Goal: Transaction & Acquisition: Purchase product/service

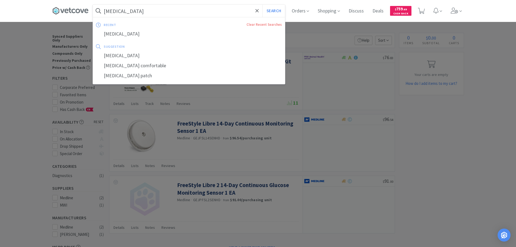
click at [209, 12] on input "[MEDICAL_DATA]" at bounding box center [189, 11] width 192 height 12
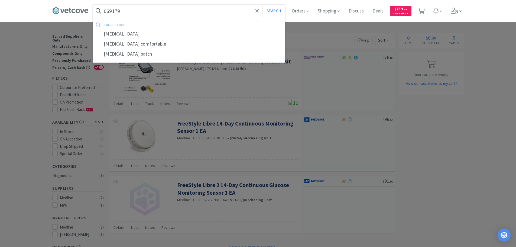
click at [263, 5] on button "Search" at bounding box center [274, 11] width 22 height 12
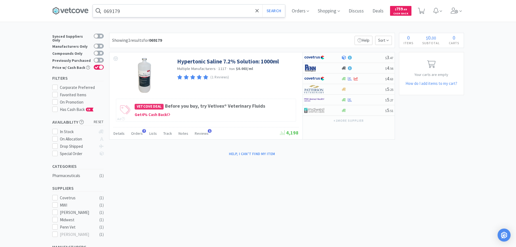
click at [201, 11] on input "069179" at bounding box center [189, 11] width 192 height 12
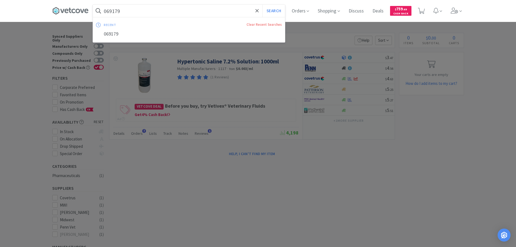
paste input "7069"
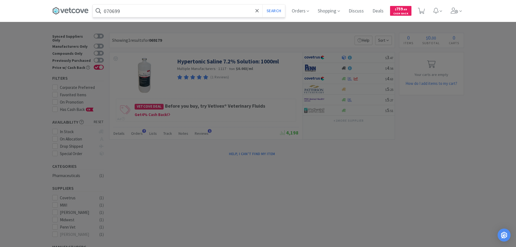
click at [263, 5] on button "Search" at bounding box center [274, 11] width 22 height 12
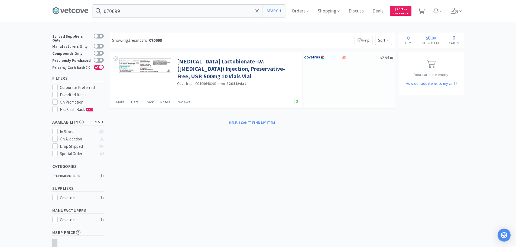
click at [221, 40] on div "Showing 1 results for 070699 Filters Help Sort" at bounding box center [252, 40] width 286 height 15
click at [205, 12] on input "070699" at bounding box center [189, 11] width 192 height 12
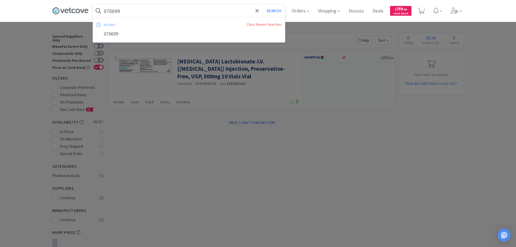
paste input "09861"
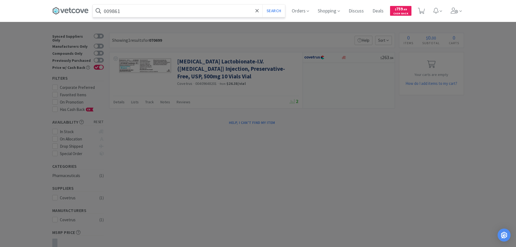
click at [263, 5] on button "Search" at bounding box center [274, 11] width 22 height 12
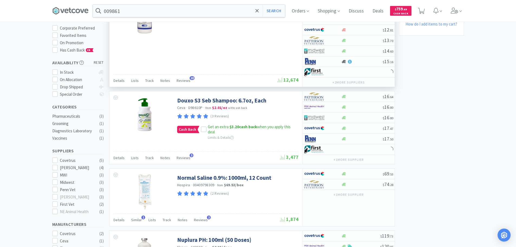
scroll to position [108, 0]
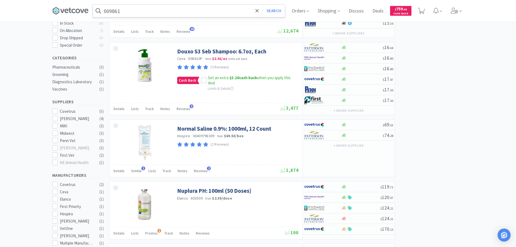
click at [178, 5] on input "009861" at bounding box center [189, 11] width 192 height 12
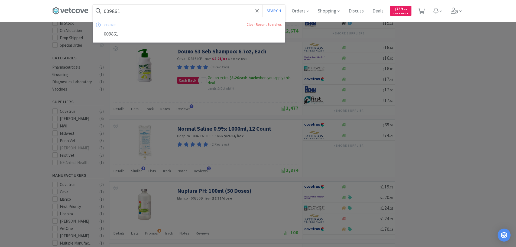
paste input "38222"
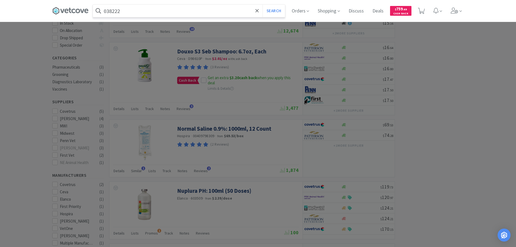
type input "038222"
click at [263, 5] on button "Search" at bounding box center [274, 11] width 22 height 12
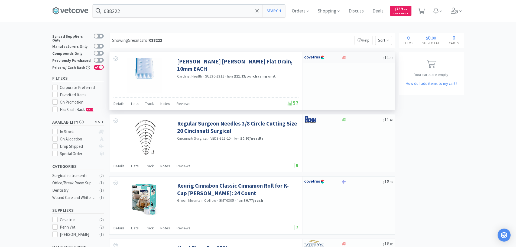
click at [365, 57] on div at bounding box center [361, 58] width 41 height 4
select select "1"
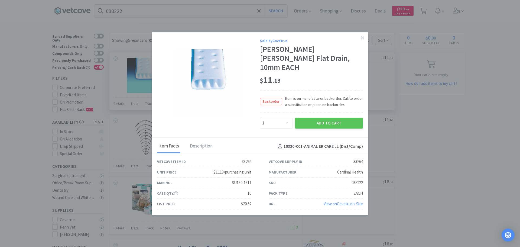
click at [356, 179] on div "038222" at bounding box center [357, 182] width 11 height 7
copy div "038222"
click at [363, 40] on icon at bounding box center [362, 38] width 3 height 5
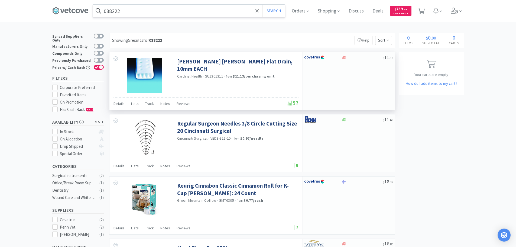
click at [171, 11] on input "038222" at bounding box center [189, 11] width 192 height 12
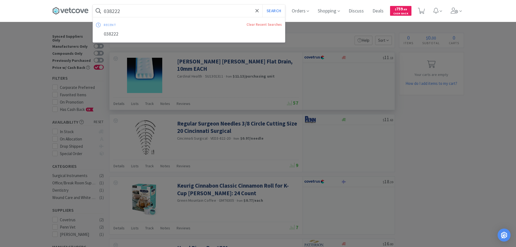
paste input "83258"
type input "083258"
click at [263, 5] on button "Search" at bounding box center [274, 11] width 22 height 12
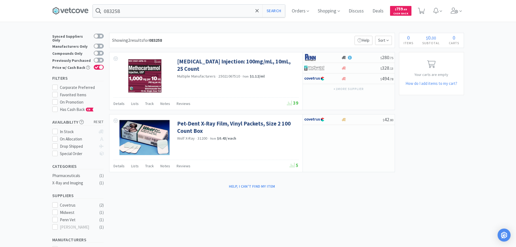
click at [204, 31] on div "083258 Search Orders Shopping Discuss Discuss Deals Deals $ 759 . 69 Cash Back …" at bounding box center [258, 173] width 516 height 346
